Goal: Task Accomplishment & Management: Use online tool/utility

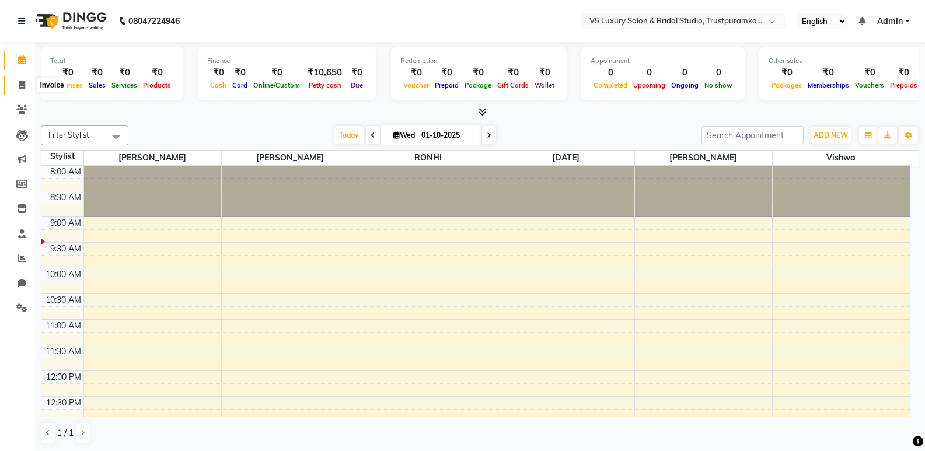
click at [22, 85] on icon at bounding box center [22, 85] width 6 height 9
select select "service"
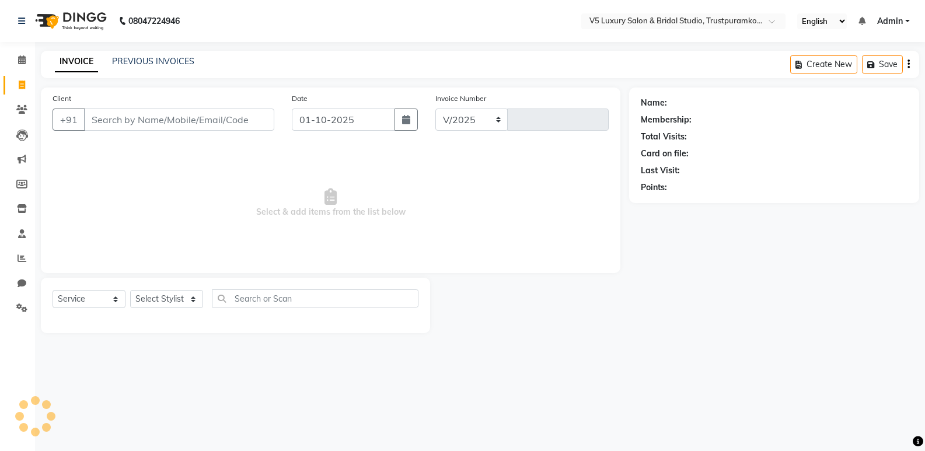
select select "7993"
type input "1711"
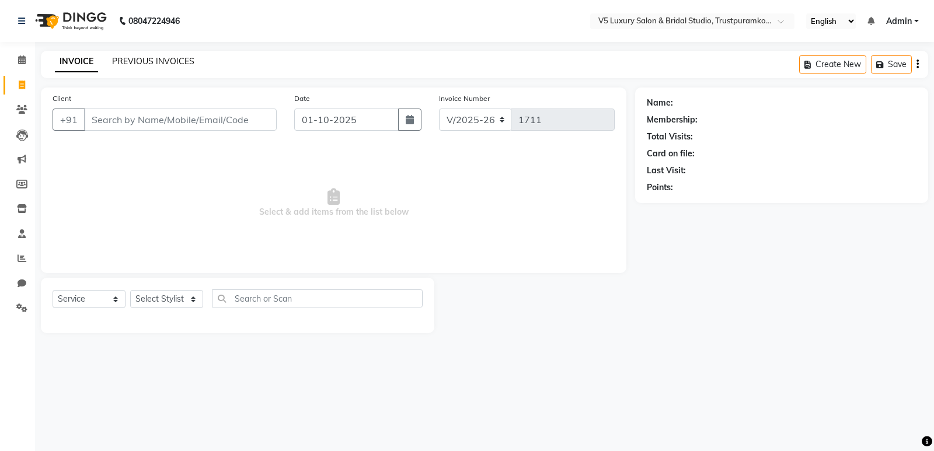
click at [155, 63] on link "PREVIOUS INVOICES" at bounding box center [153, 61] width 82 height 11
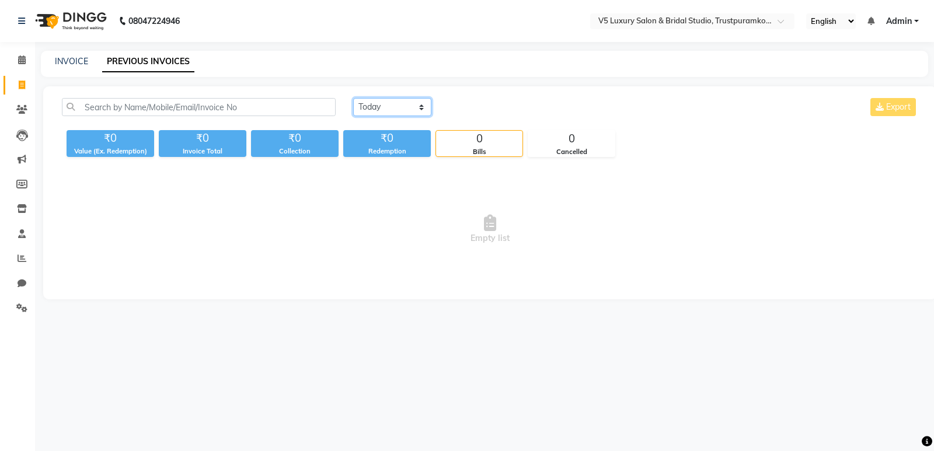
click at [390, 107] on select "[DATE] [DATE] Custom Range" at bounding box center [392, 107] width 78 height 18
click at [353, 98] on select "[DATE] [DATE] Custom Range" at bounding box center [392, 107] width 78 height 18
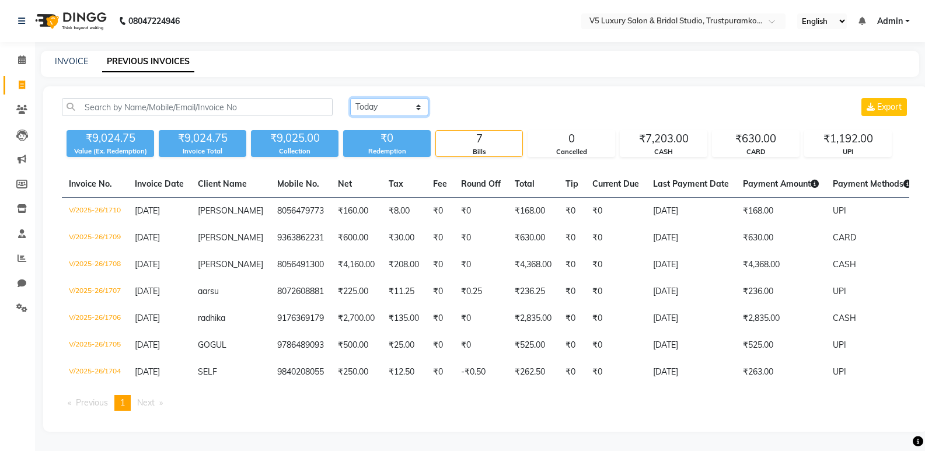
click at [420, 107] on select "[DATE] [DATE] Custom Range" at bounding box center [389, 107] width 78 height 18
select select "range"
click at [350, 98] on select "[DATE] [DATE] Custom Range" at bounding box center [389, 107] width 78 height 18
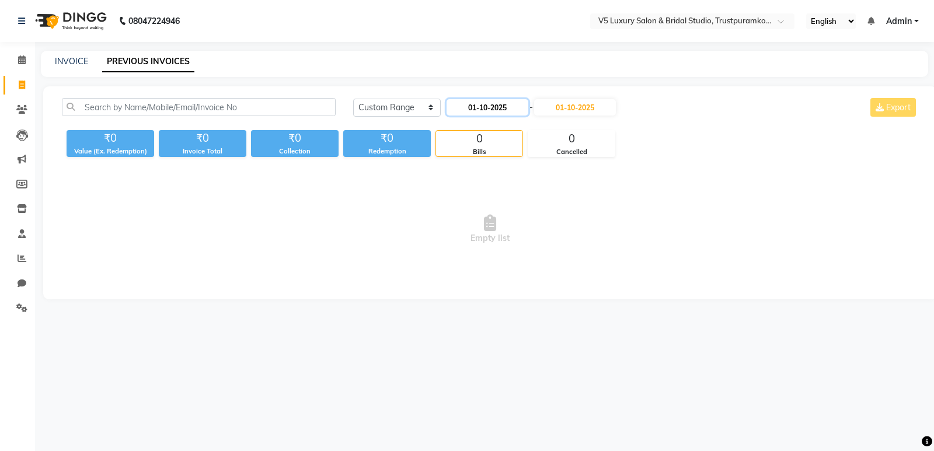
click at [486, 108] on input "01-10-2025" at bounding box center [487, 107] width 82 height 16
select select "10"
select select "2025"
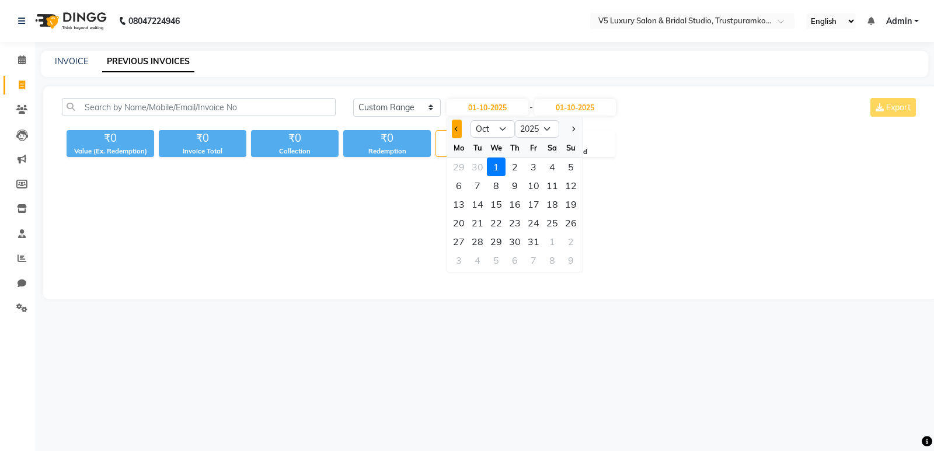
click at [456, 126] on button "Previous month" at bounding box center [457, 129] width 10 height 19
select select "9"
click at [459, 167] on div "1" at bounding box center [458, 167] width 19 height 19
type input "01-09-2025"
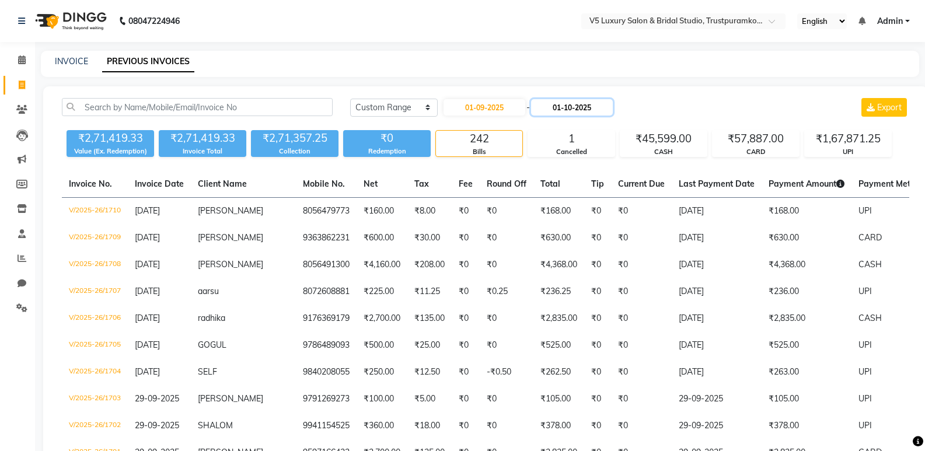
click at [570, 105] on input "01-10-2025" at bounding box center [572, 107] width 82 height 16
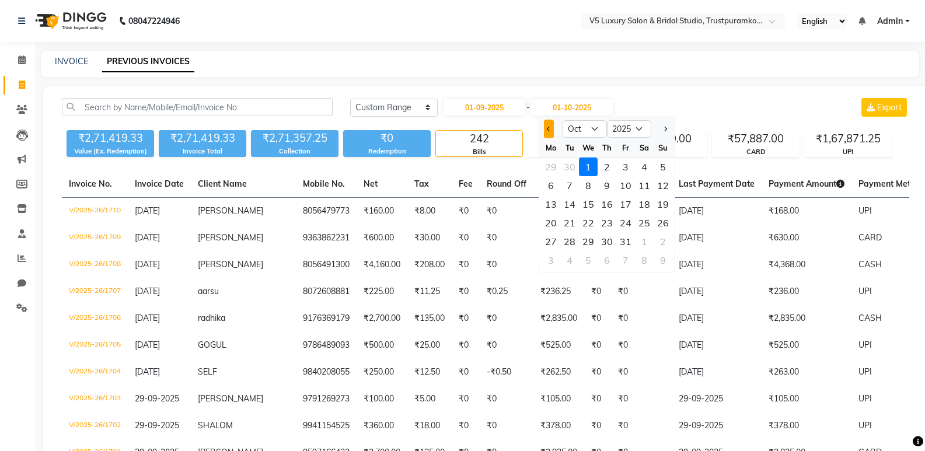
click at [550, 130] on span "Previous month" at bounding box center [549, 129] width 5 height 5
select select "9"
click at [567, 239] on div "30" at bounding box center [569, 241] width 19 height 19
type input "[DATE]"
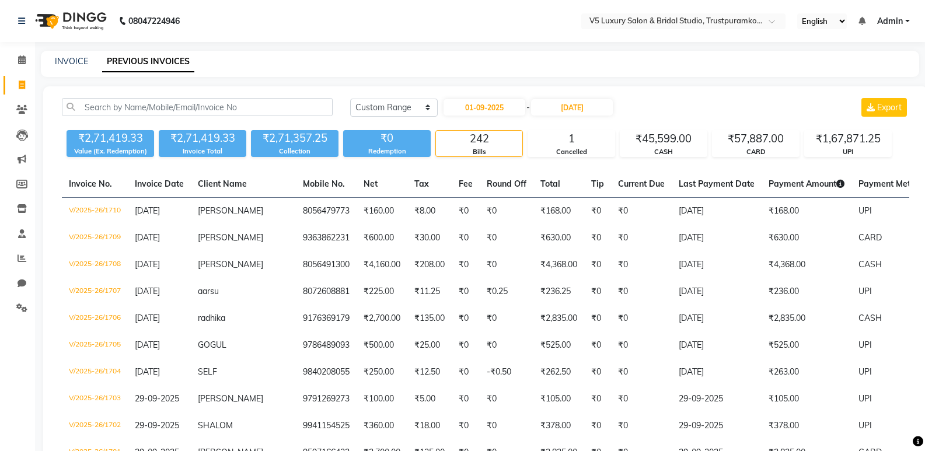
click at [57, 55] on div "INVOICE" at bounding box center [71, 61] width 33 height 12
click at [19, 88] on icon at bounding box center [22, 85] width 6 height 9
select select "service"
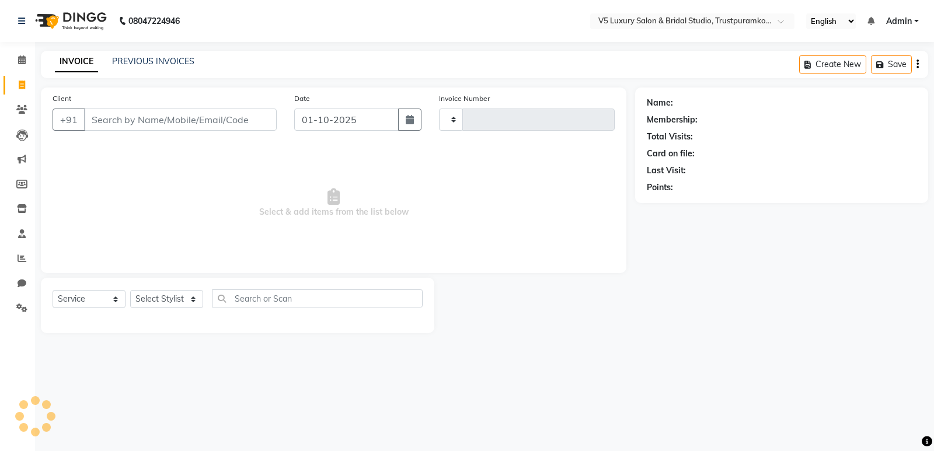
type input "1711"
select select "7993"
click at [22, 110] on icon at bounding box center [21, 109] width 11 height 9
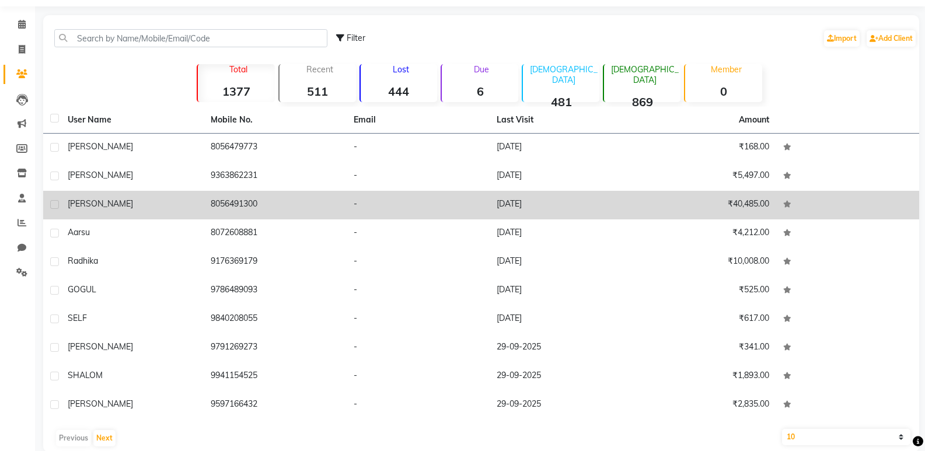
scroll to position [54, 0]
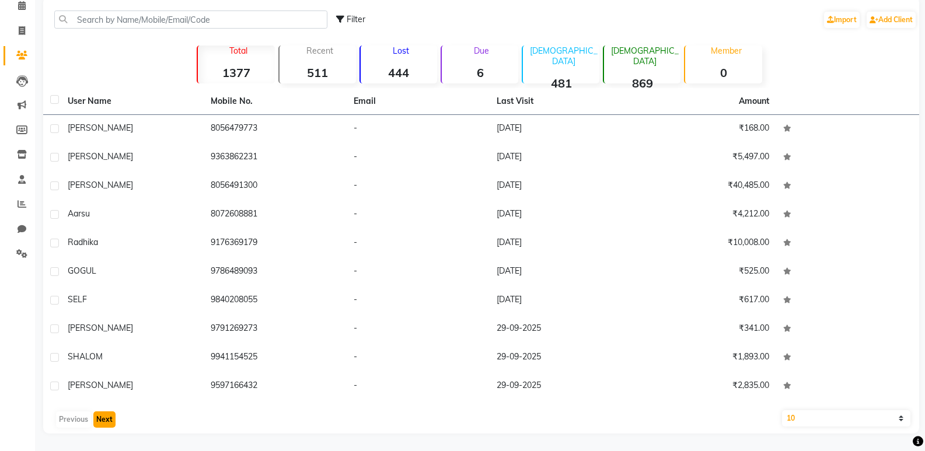
click at [104, 419] on button "Next" at bounding box center [104, 419] width 22 height 16
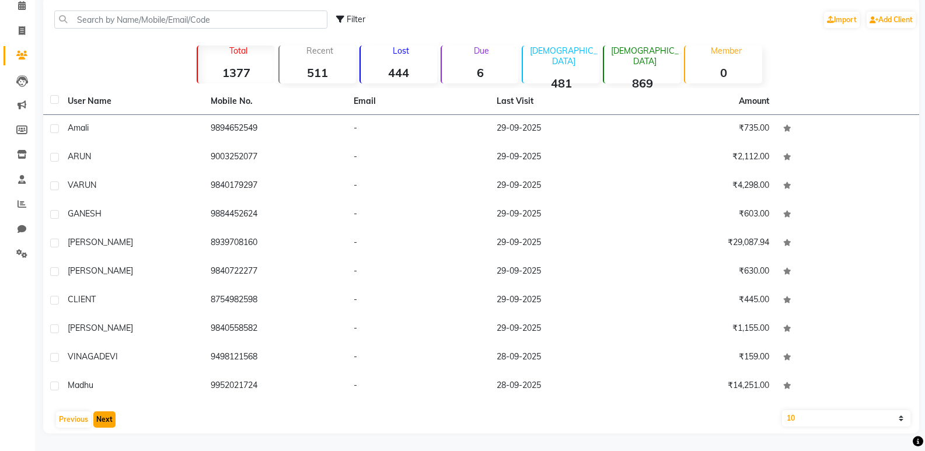
click at [104, 419] on button "Next" at bounding box center [104, 419] width 22 height 16
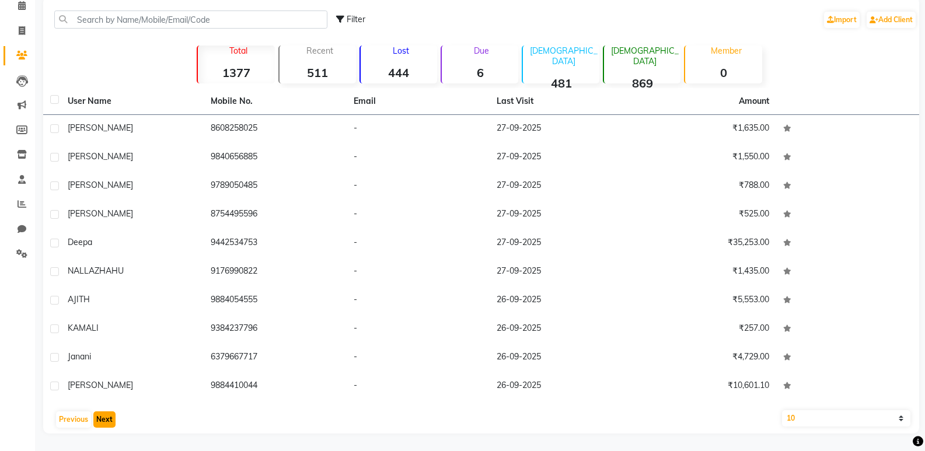
click at [104, 419] on button "Next" at bounding box center [104, 419] width 22 height 16
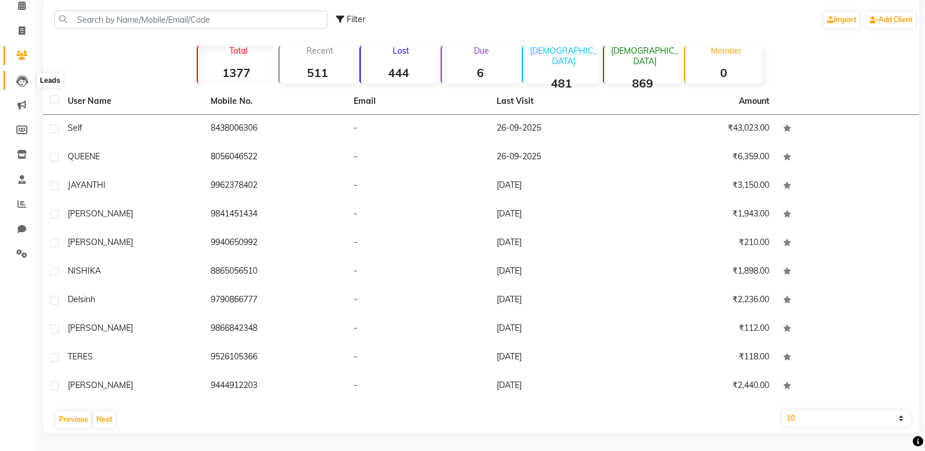
click at [29, 77] on span at bounding box center [22, 80] width 20 height 13
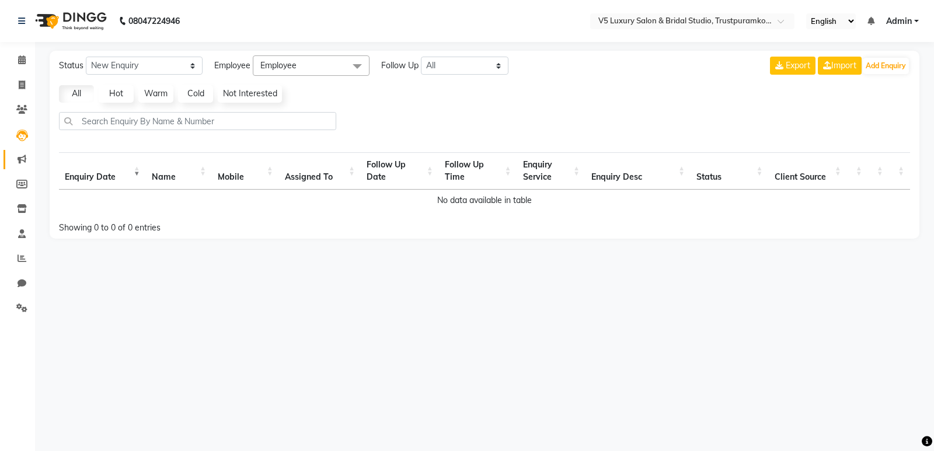
click at [23, 152] on link "Marketing" at bounding box center [18, 159] width 28 height 19
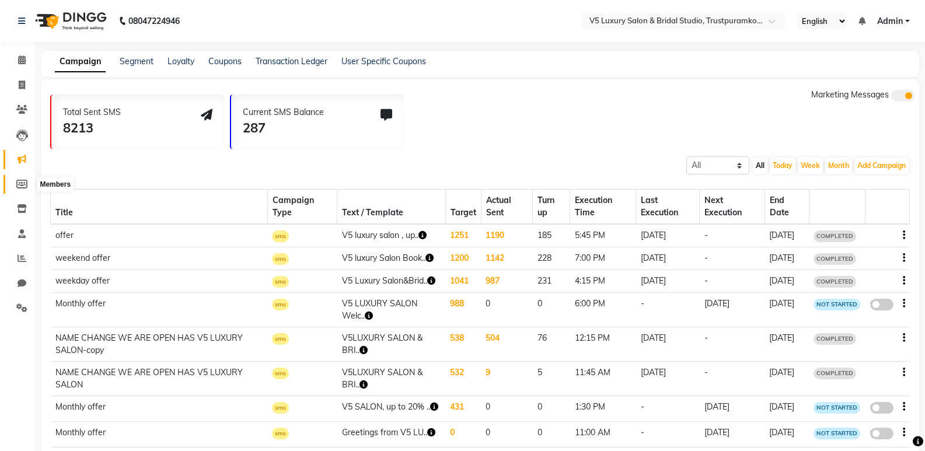
click at [18, 183] on icon at bounding box center [21, 184] width 11 height 9
select select
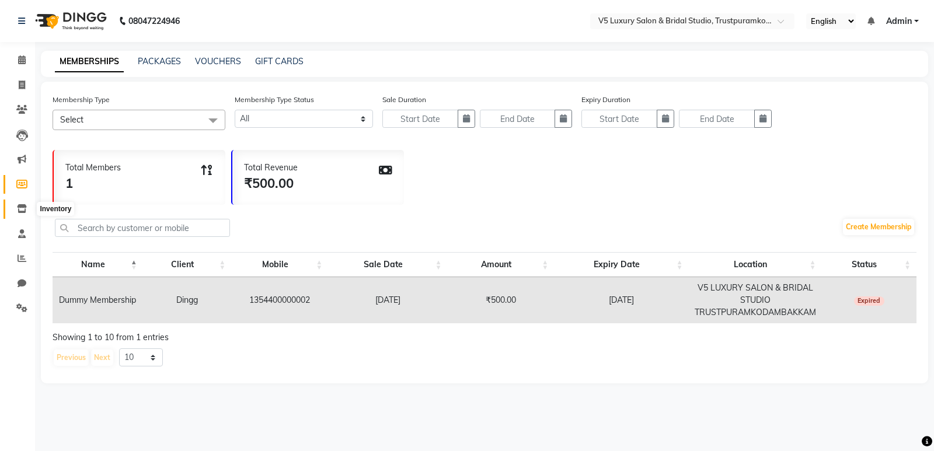
click at [22, 204] on span at bounding box center [22, 208] width 20 height 13
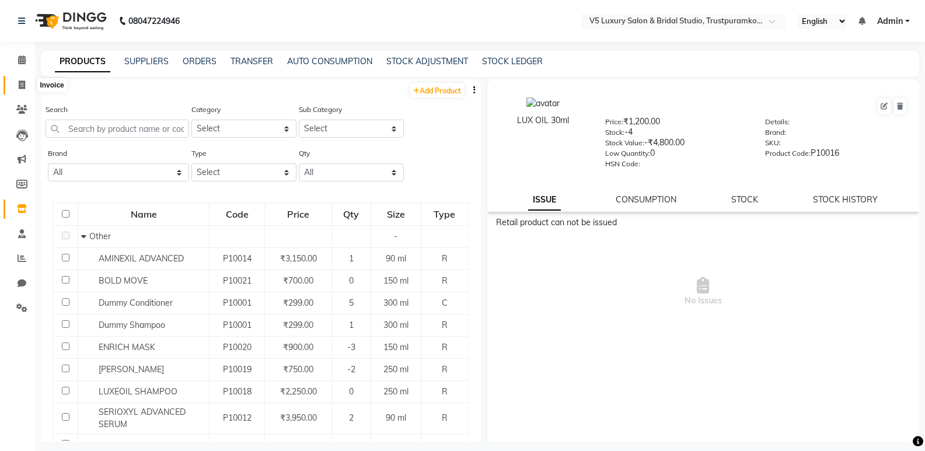
click at [20, 79] on span at bounding box center [22, 85] width 20 height 13
select select "service"
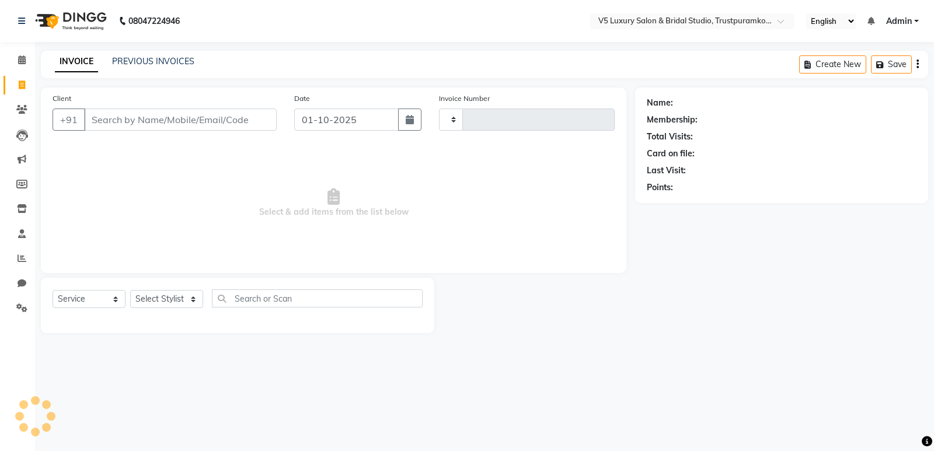
type input "1711"
select select "7993"
click at [20, 54] on span at bounding box center [22, 60] width 20 height 13
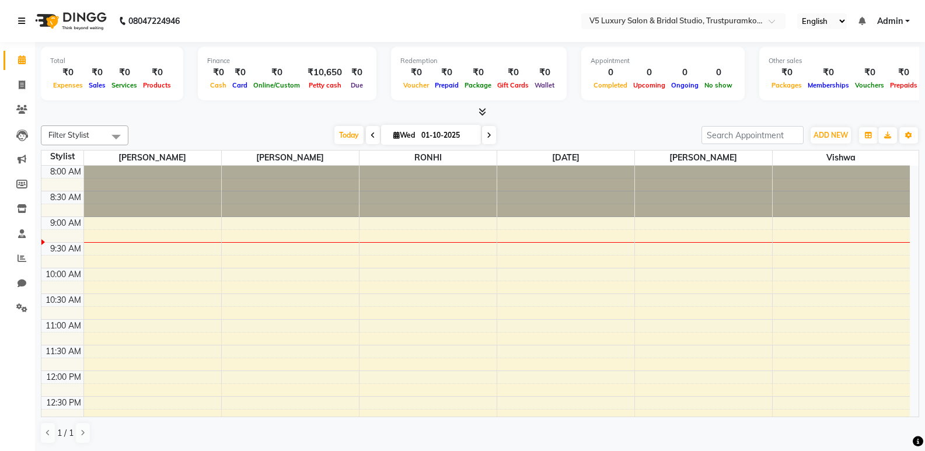
click at [24, 17] on icon at bounding box center [21, 21] width 7 height 8
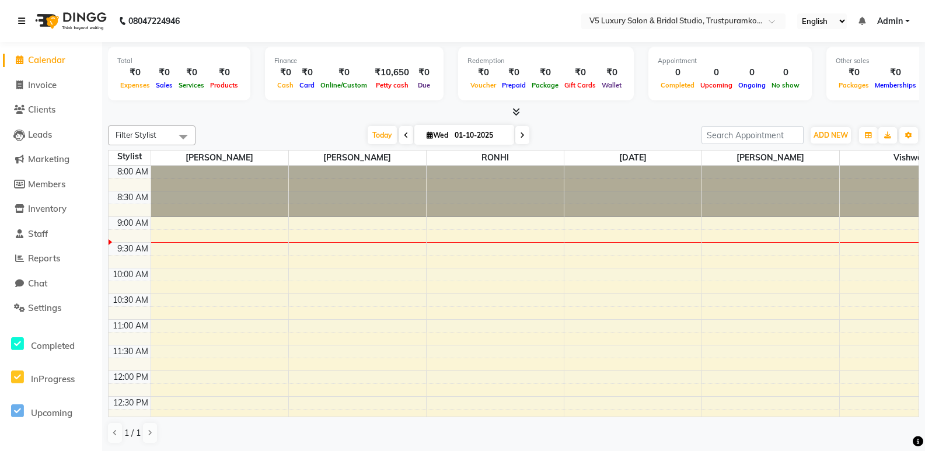
click at [24, 17] on icon at bounding box center [21, 21] width 7 height 8
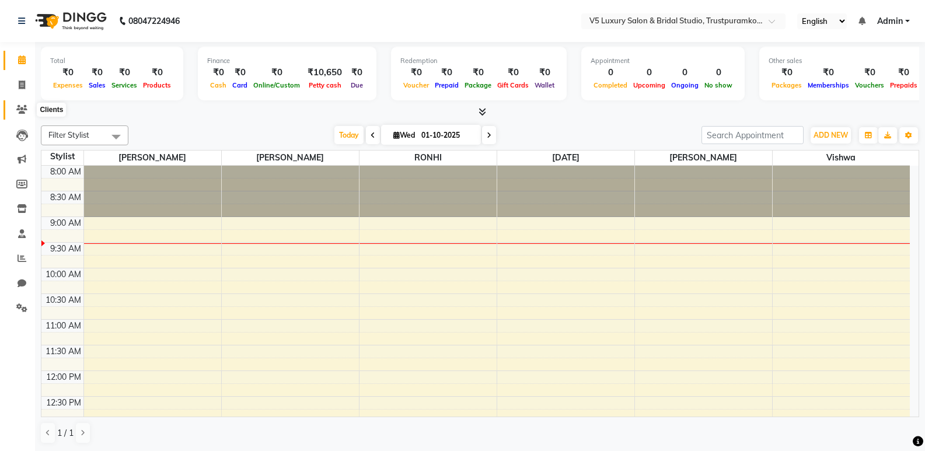
click at [20, 109] on icon at bounding box center [21, 109] width 11 height 9
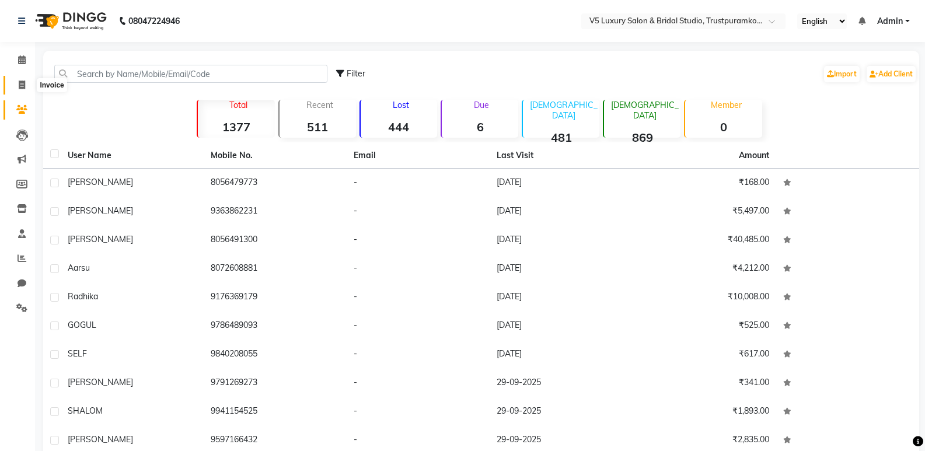
click at [27, 88] on span at bounding box center [22, 85] width 20 height 13
select select "service"
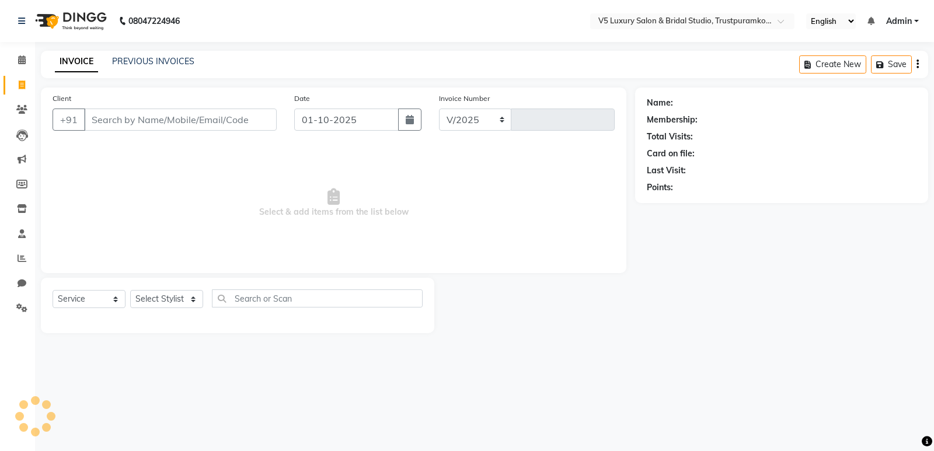
select select "7993"
type input "1711"
click at [20, 62] on icon at bounding box center [22, 59] width 8 height 9
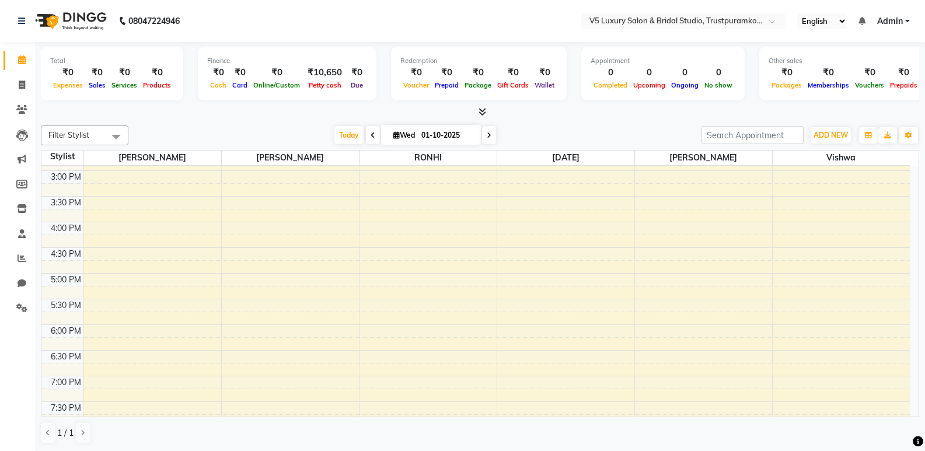
scroll to position [467, 0]
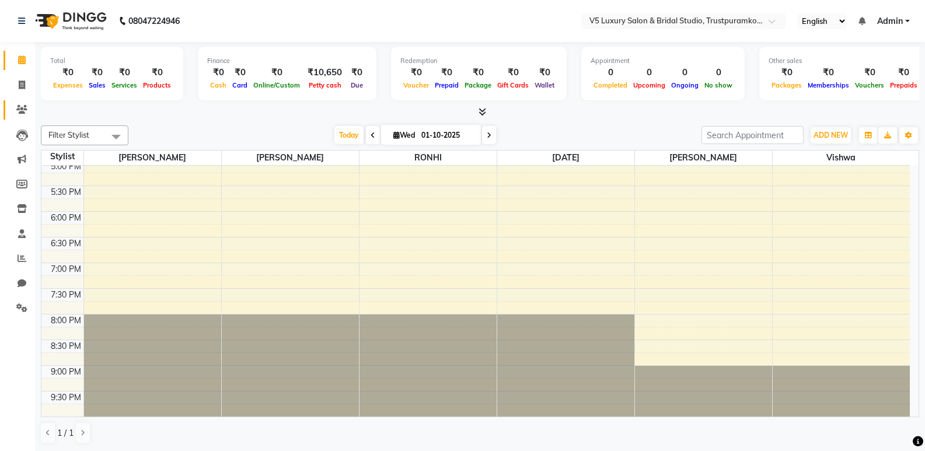
click at [18, 103] on link "Clients" at bounding box center [18, 109] width 28 height 19
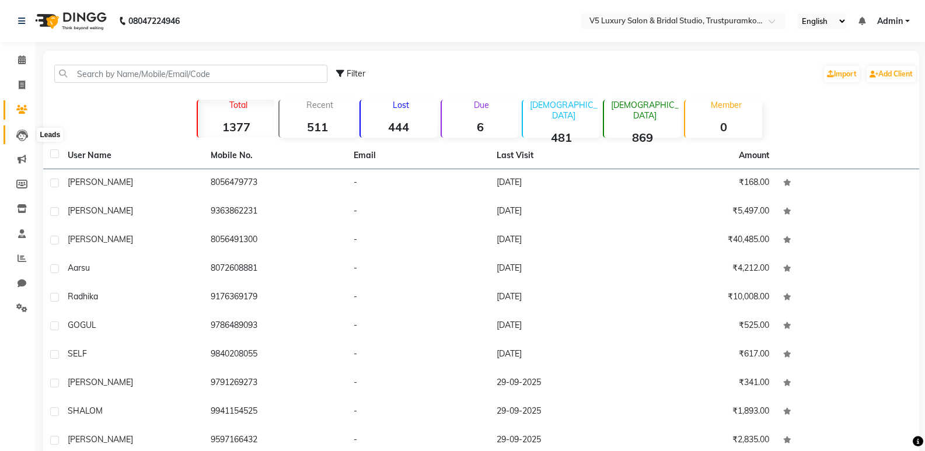
click at [20, 133] on icon at bounding box center [22, 136] width 12 height 12
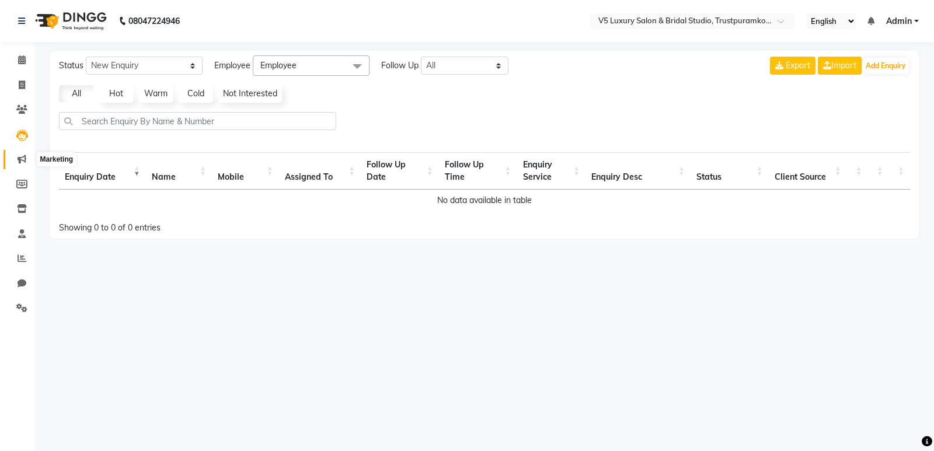
click at [26, 159] on span at bounding box center [22, 159] width 20 height 13
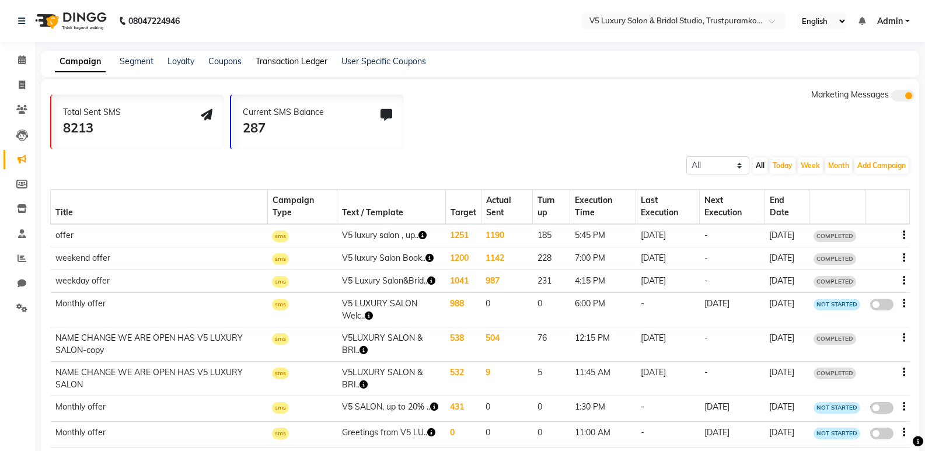
click at [299, 59] on link "Transaction Ledger" at bounding box center [292, 61] width 72 height 11
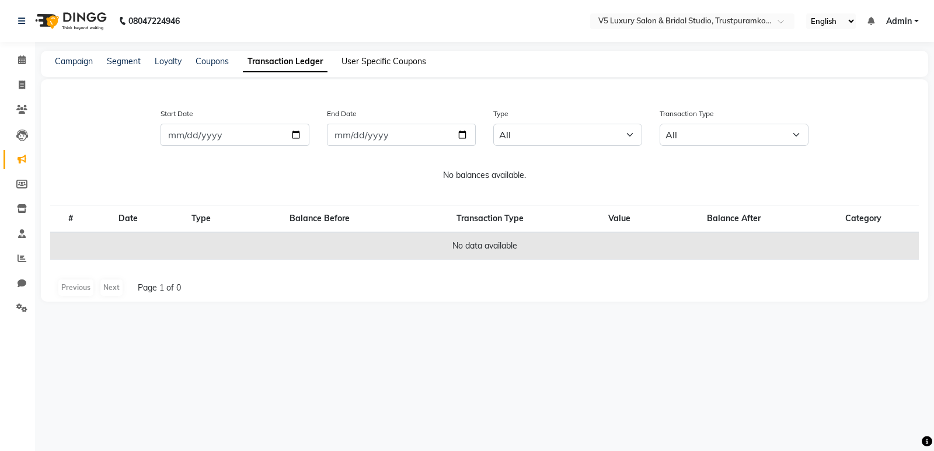
click at [354, 58] on link "User Specific Coupons" at bounding box center [383, 61] width 85 height 11
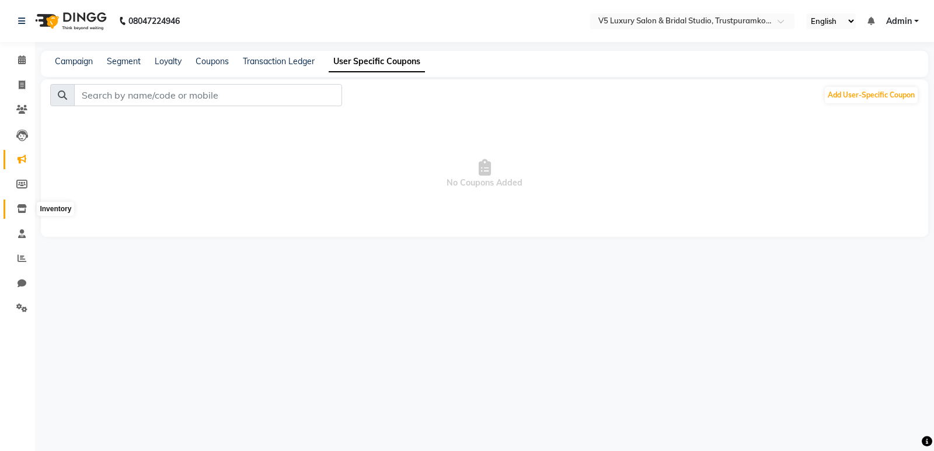
click at [26, 208] on icon at bounding box center [22, 208] width 10 height 9
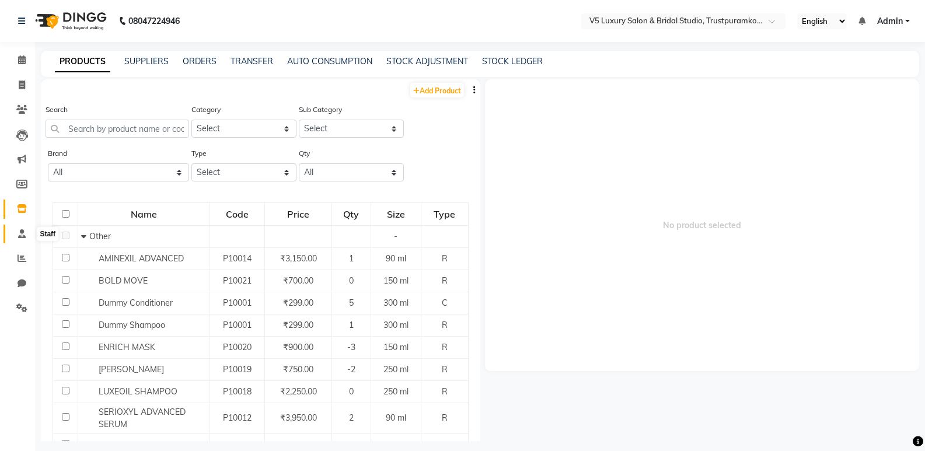
click at [22, 233] on icon at bounding box center [22, 233] width 8 height 9
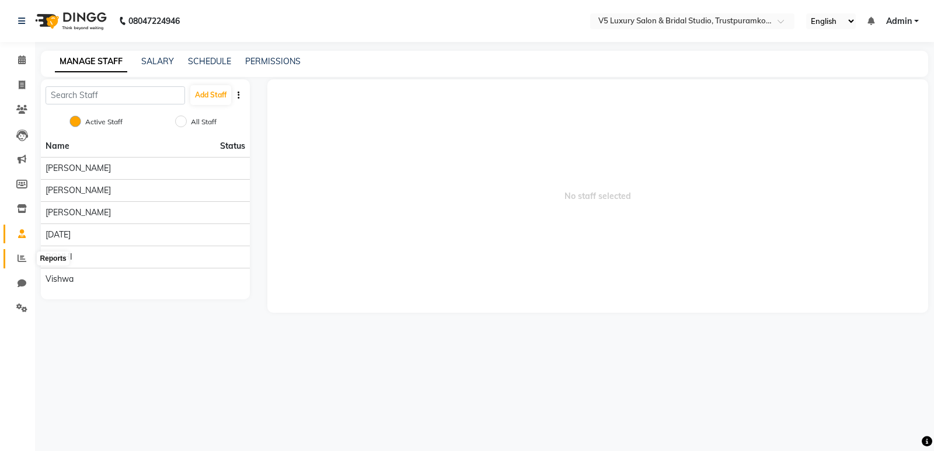
click at [22, 259] on icon at bounding box center [22, 258] width 9 height 9
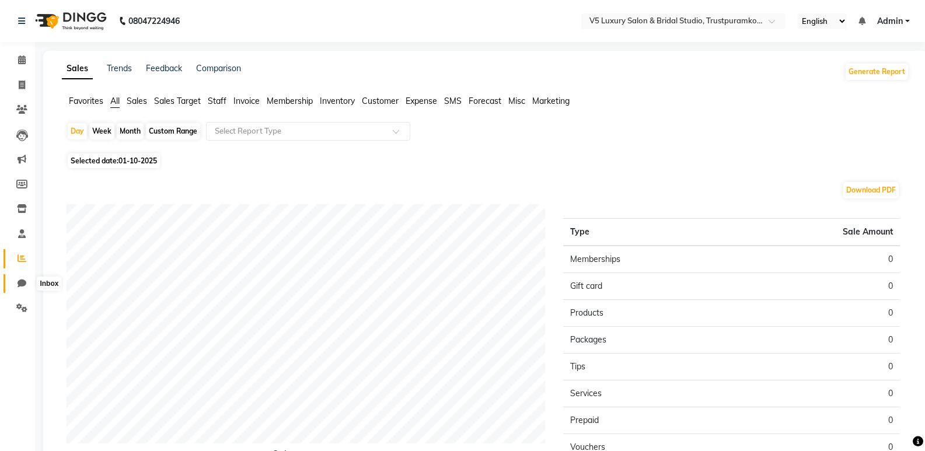
click at [16, 284] on span at bounding box center [22, 283] width 20 height 13
select select "100"
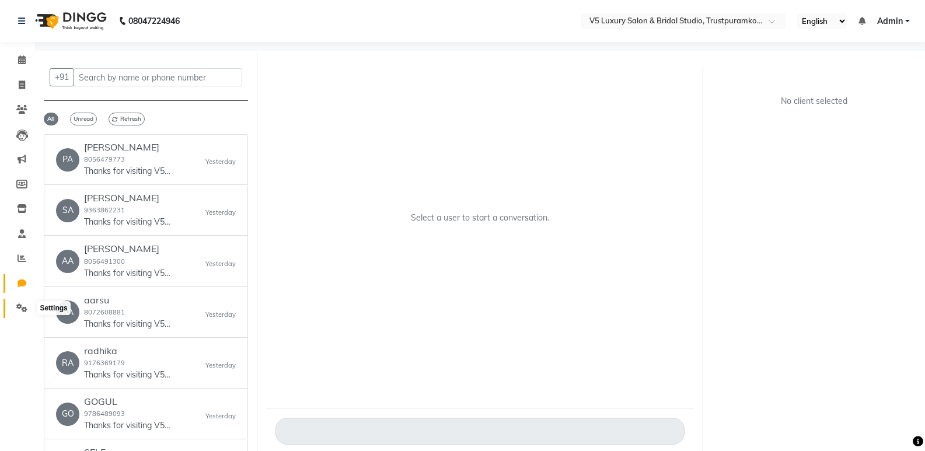
click at [23, 304] on icon at bounding box center [21, 307] width 11 height 9
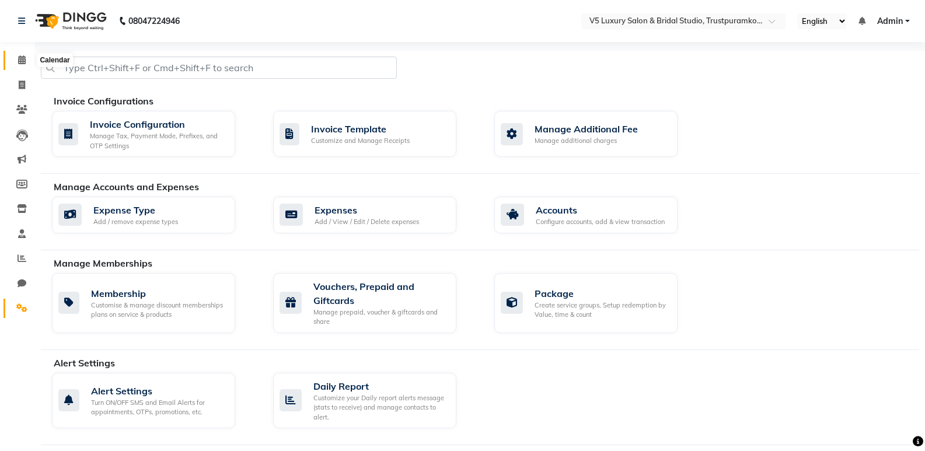
click at [19, 55] on span at bounding box center [22, 60] width 20 height 13
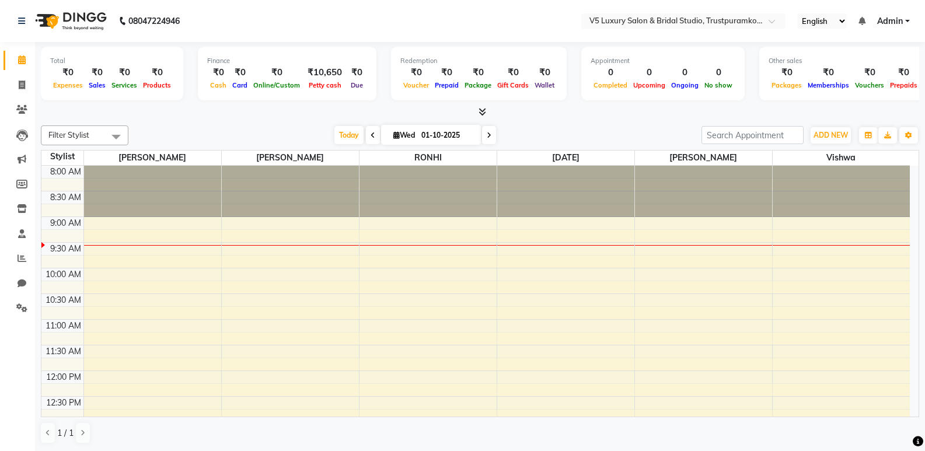
click at [21, 72] on li "Calendar" at bounding box center [17, 60] width 35 height 25
click at [23, 85] on icon at bounding box center [22, 85] width 6 height 9
select select "service"
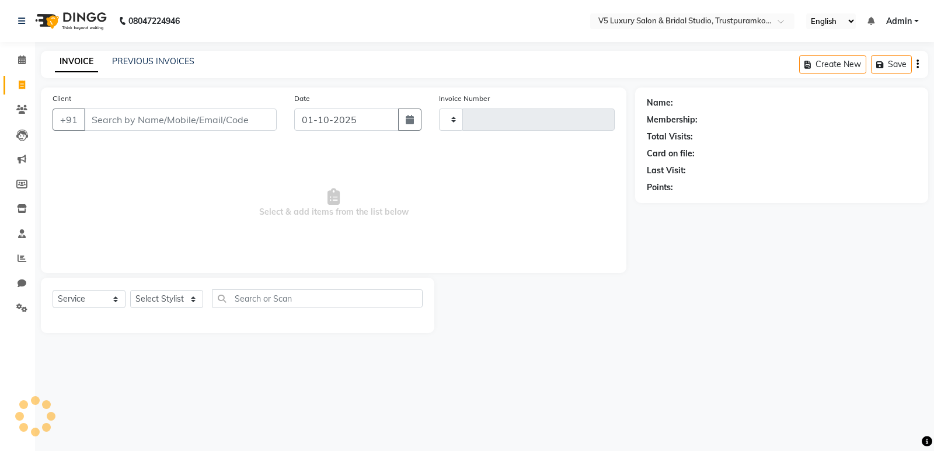
type input "1711"
select select "7993"
click at [150, 61] on link "PREVIOUS INVOICES" at bounding box center [153, 61] width 82 height 11
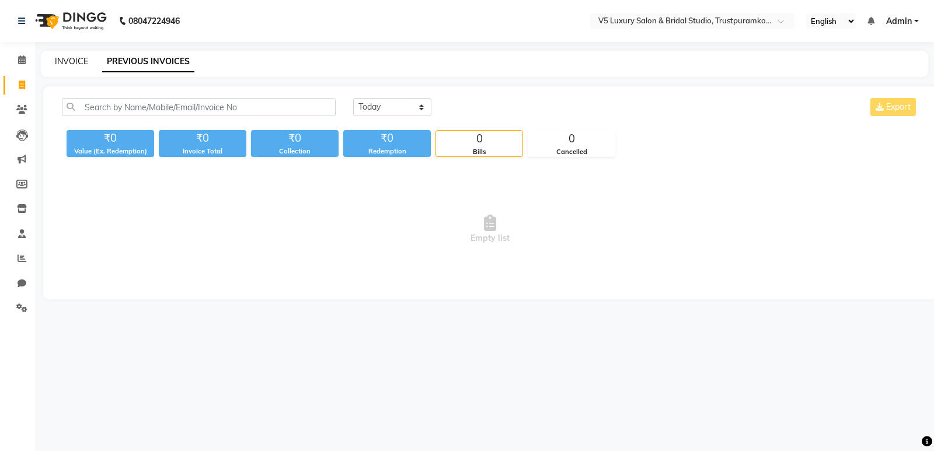
click at [72, 61] on link "INVOICE" at bounding box center [71, 61] width 33 height 11
select select "service"
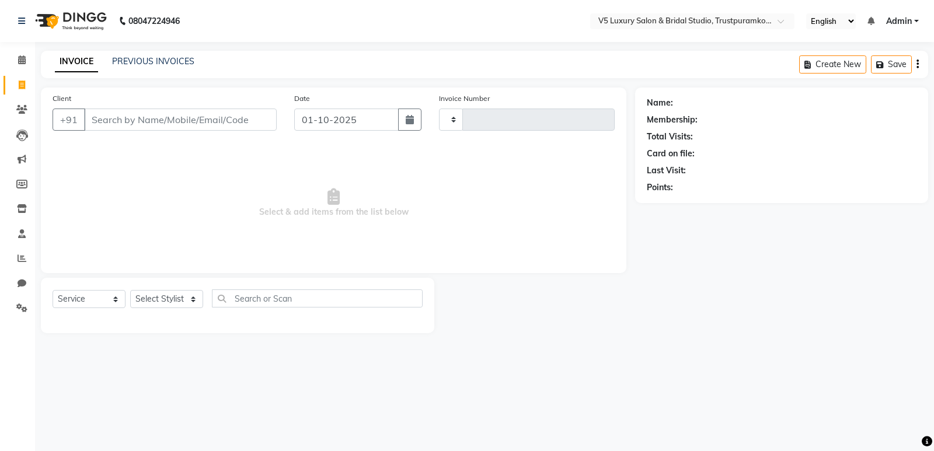
type input "1711"
select select "7993"
